Goal: Task Accomplishment & Management: Manage account settings

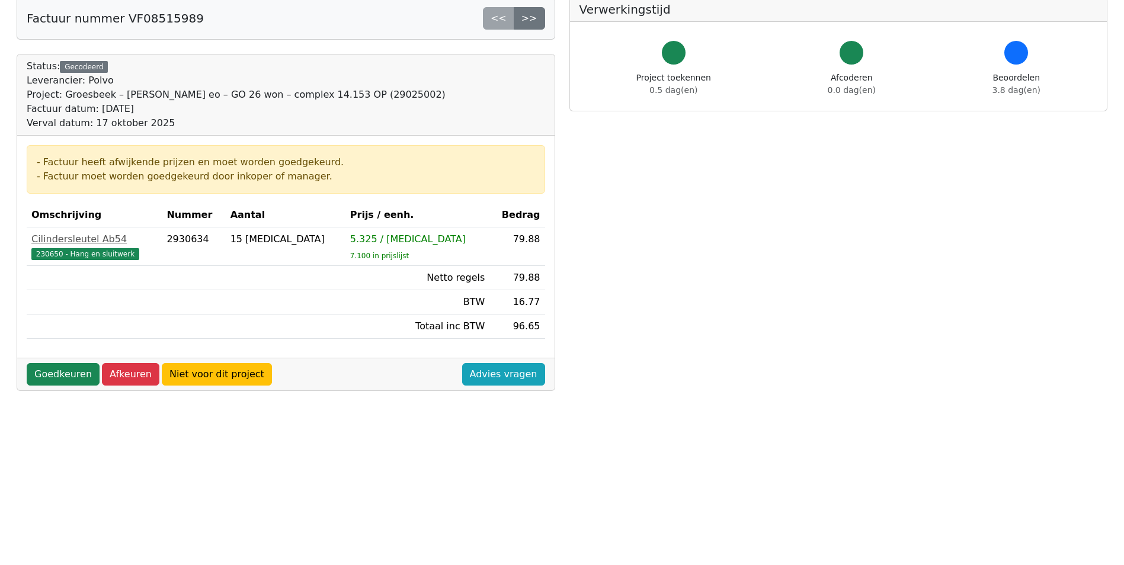
scroll to position [59, 0]
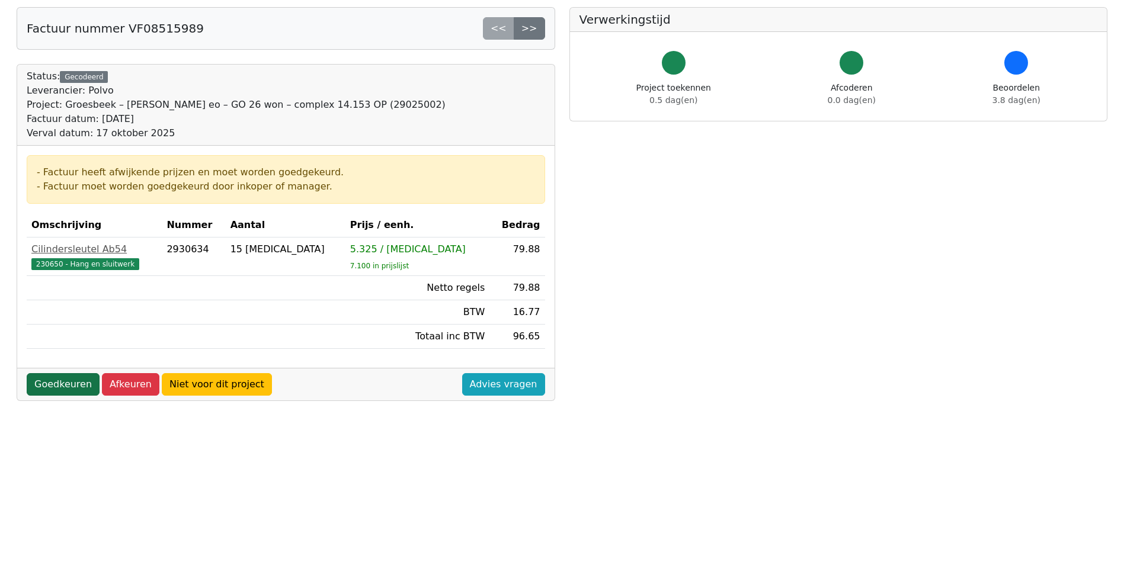
click at [65, 388] on link "Goedkeuren" at bounding box center [63, 384] width 73 height 23
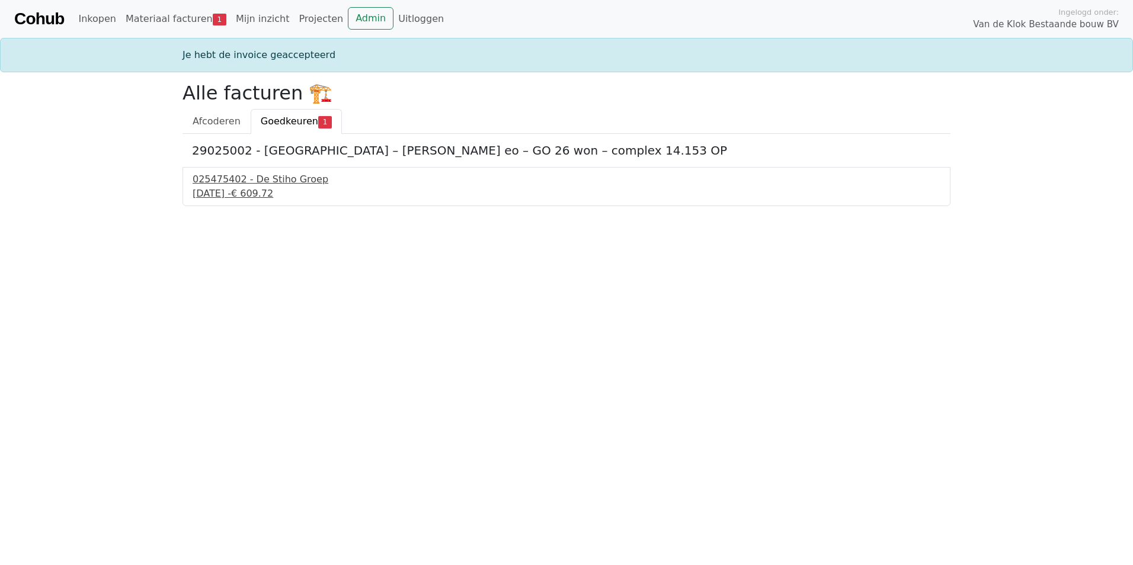
click at [250, 184] on div "025475402 - De Stiho Groep" at bounding box center [567, 179] width 748 height 14
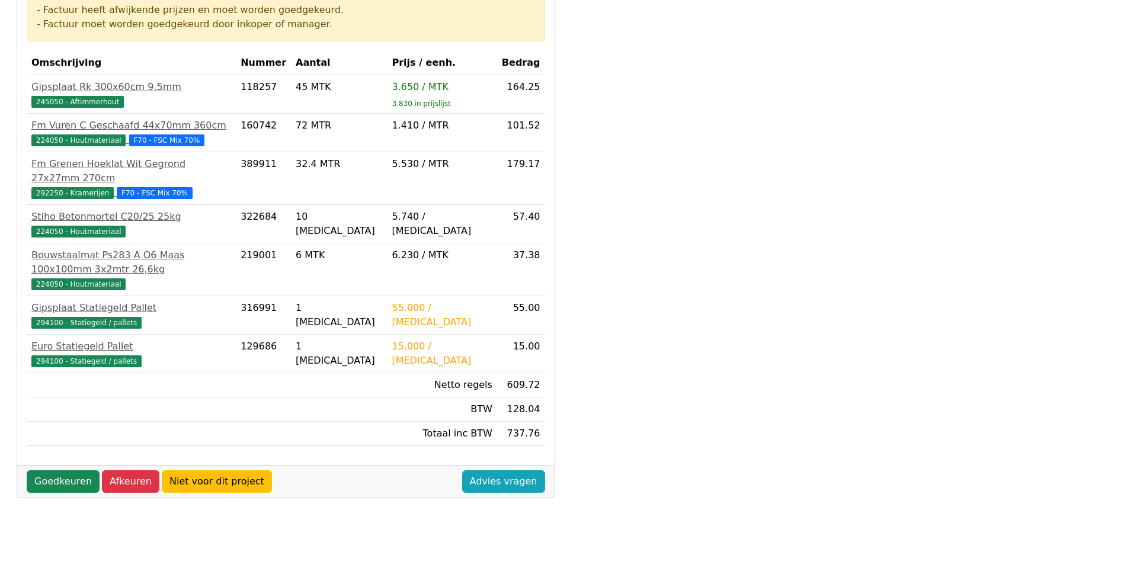
scroll to position [237, 0]
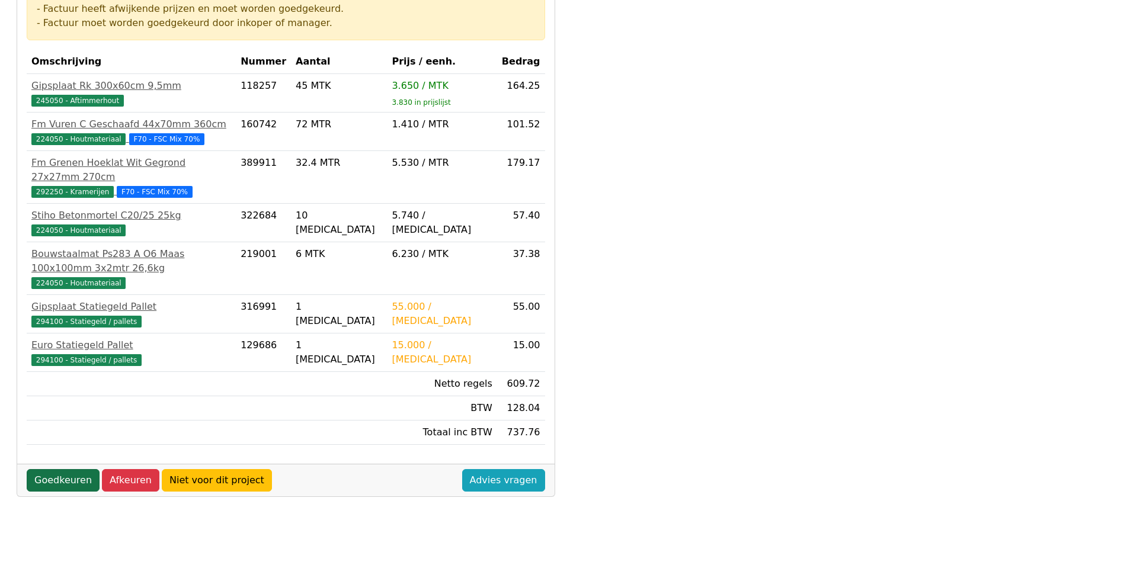
click at [56, 469] on link "Goedkeuren" at bounding box center [63, 480] width 73 height 23
